Goal: Find specific page/section: Find specific page/section

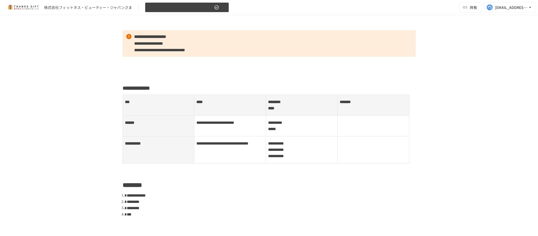
click at [171, 6] on span "【2024年11月14日】運用開始後振り返りミーティング" at bounding box center [180, 7] width 65 height 7
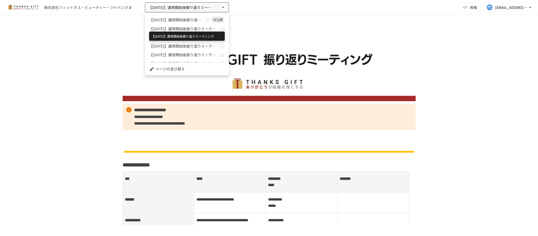
click at [188, 27] on span "【2025年3月13日】運用開始後振り返りミーティング" at bounding box center [183, 29] width 69 height 6
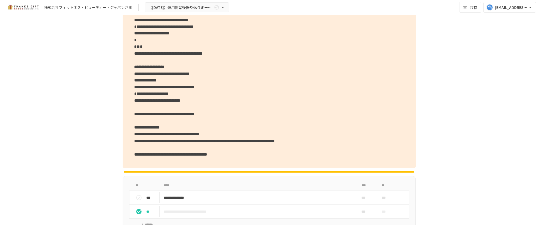
scroll to position [590, 0]
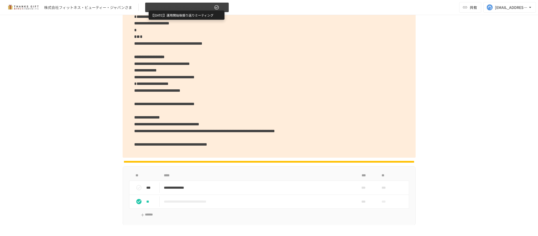
click at [193, 7] on span "【2025年3月13日】運用開始後振り返りミーティング" at bounding box center [180, 7] width 65 height 7
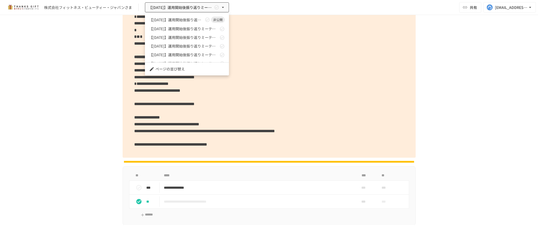
click at [91, 95] on div at bounding box center [269, 118] width 538 height 236
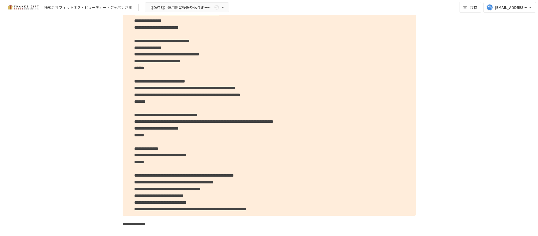
scroll to position [1731, 0]
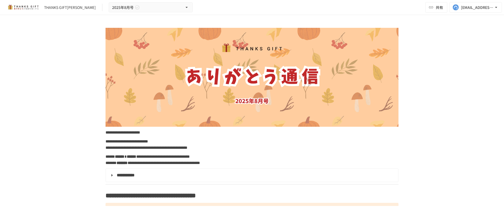
scroll to position [780, 0]
